Goal: Task Accomplishment & Management: Manage account settings

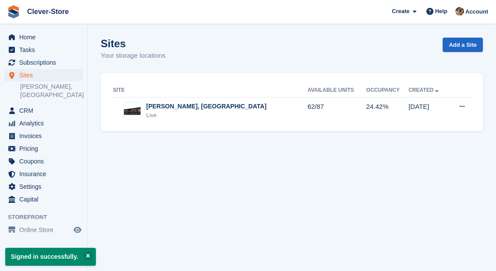
click at [30, 134] on span "Invoices" at bounding box center [45, 136] width 52 height 12
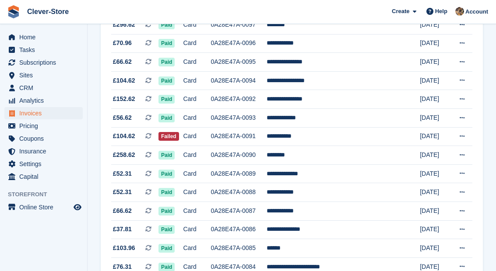
scroll to position [298, 0]
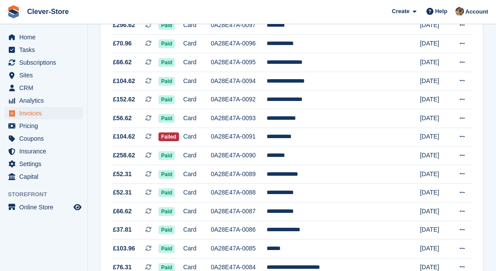
click at [22, 37] on span "Home" at bounding box center [45, 37] width 52 height 12
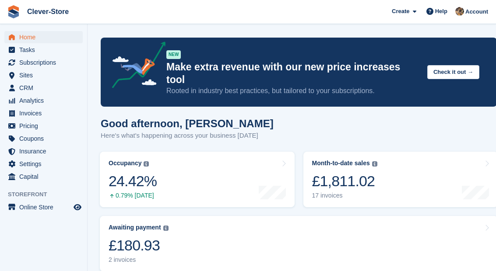
click at [33, 65] on span "Subscriptions" at bounding box center [45, 62] width 52 height 12
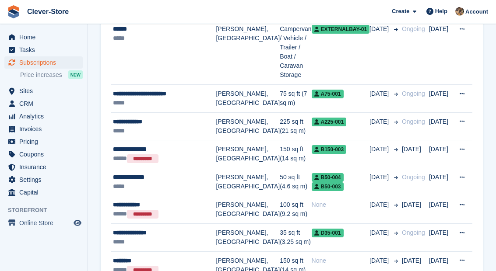
scroll to position [261, 0]
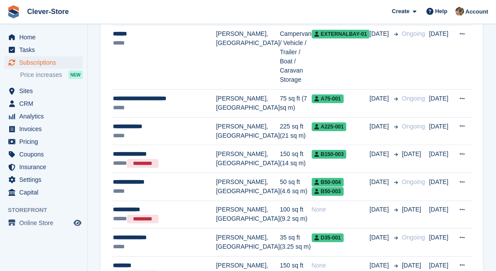
click at [133, 187] on div "*****" at bounding box center [164, 191] width 103 height 9
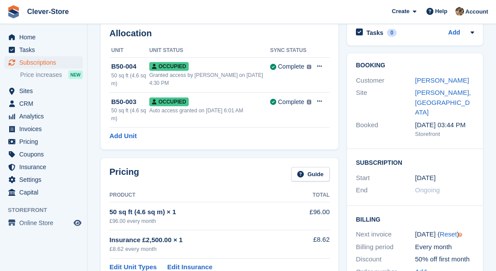
scroll to position [52, 0]
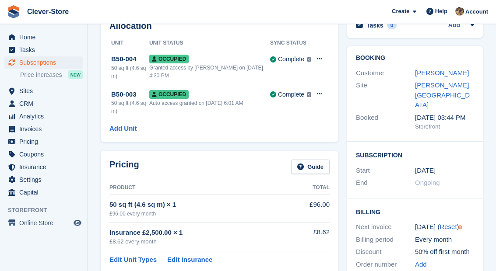
click at [440, 71] on link "Diane Paterson" at bounding box center [442, 72] width 54 height 7
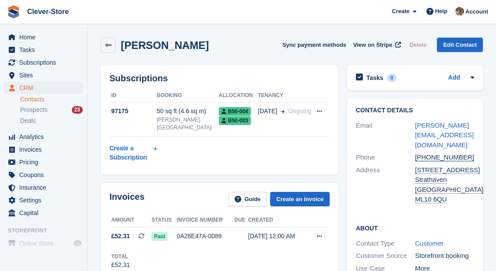
click at [28, 42] on span "Home" at bounding box center [45, 37] width 52 height 12
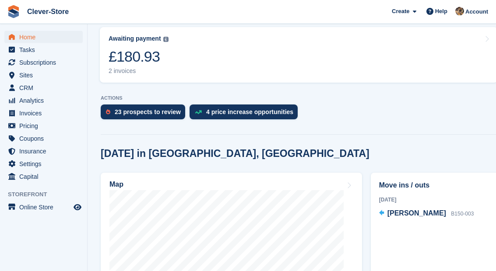
scroll to position [189, 0]
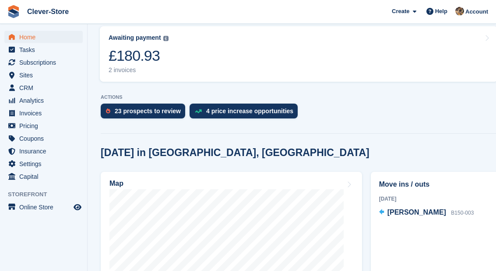
click at [124, 67] on div "2 invoices" at bounding box center [138, 70] width 60 height 7
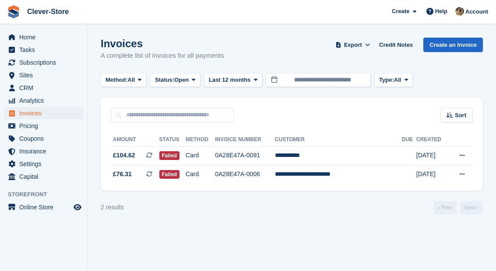
click at [49, 63] on span "Subscriptions" at bounding box center [45, 62] width 52 height 12
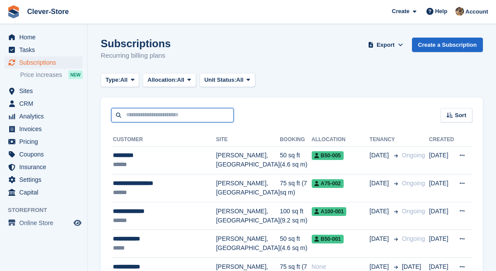
click at [175, 119] on input "text" at bounding box center [172, 115] width 122 height 14
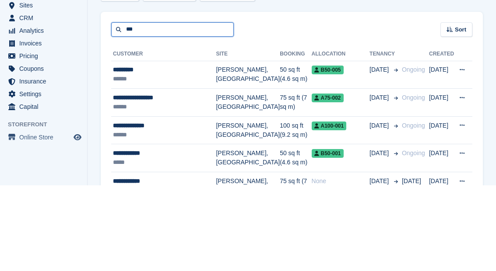
type input "***"
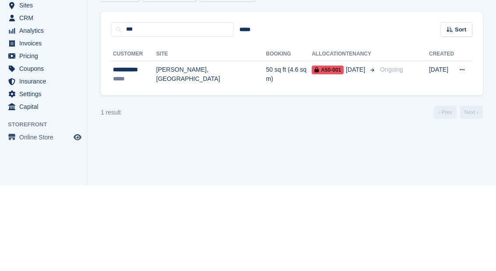
scroll to position [3, 0]
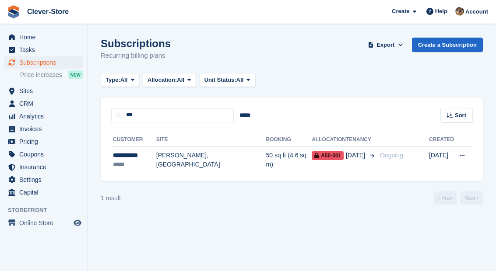
click at [157, 157] on td "[PERSON_NAME], [GEOGRAPHIC_DATA]" at bounding box center [211, 161] width 110 height 28
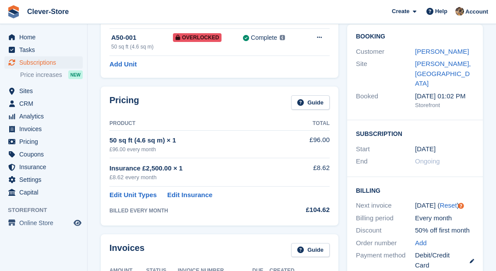
scroll to position [63, 0]
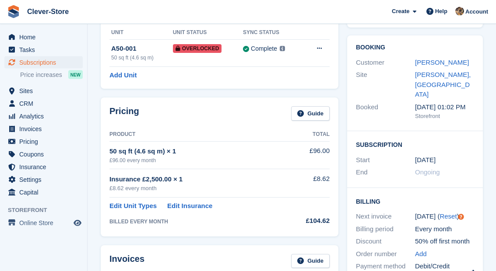
click at [439, 63] on link "[PERSON_NAME]" at bounding box center [442, 62] width 54 height 7
